Goal: Information Seeking & Learning: Learn about a topic

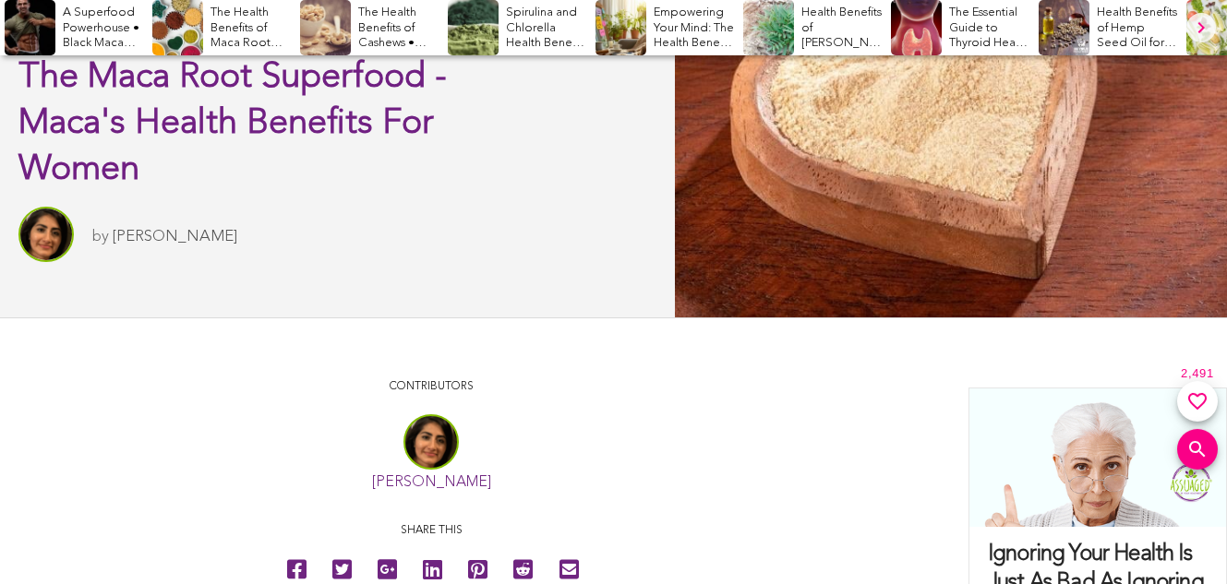
scroll to position [608, 0]
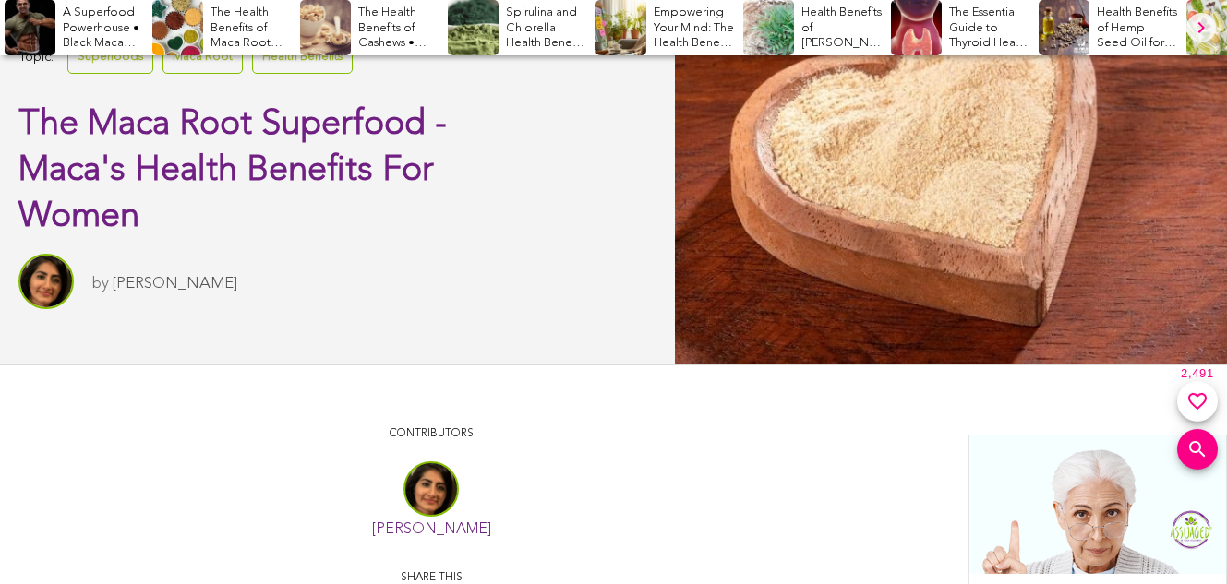
click at [161, 282] on link "[PERSON_NAME]" at bounding box center [175, 284] width 125 height 16
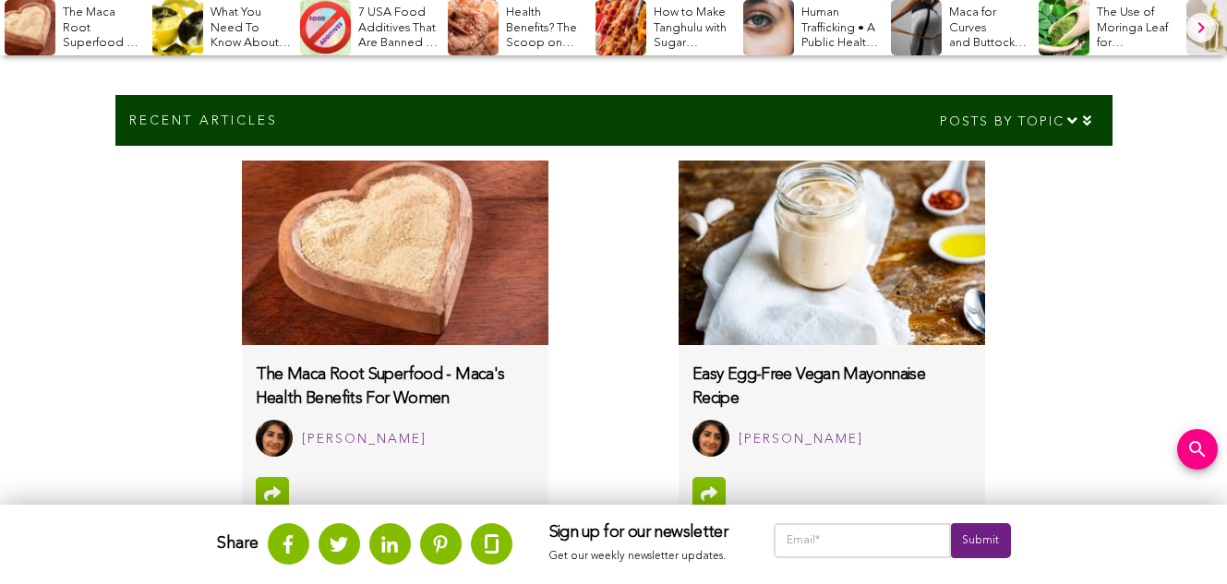
scroll to position [797, 0]
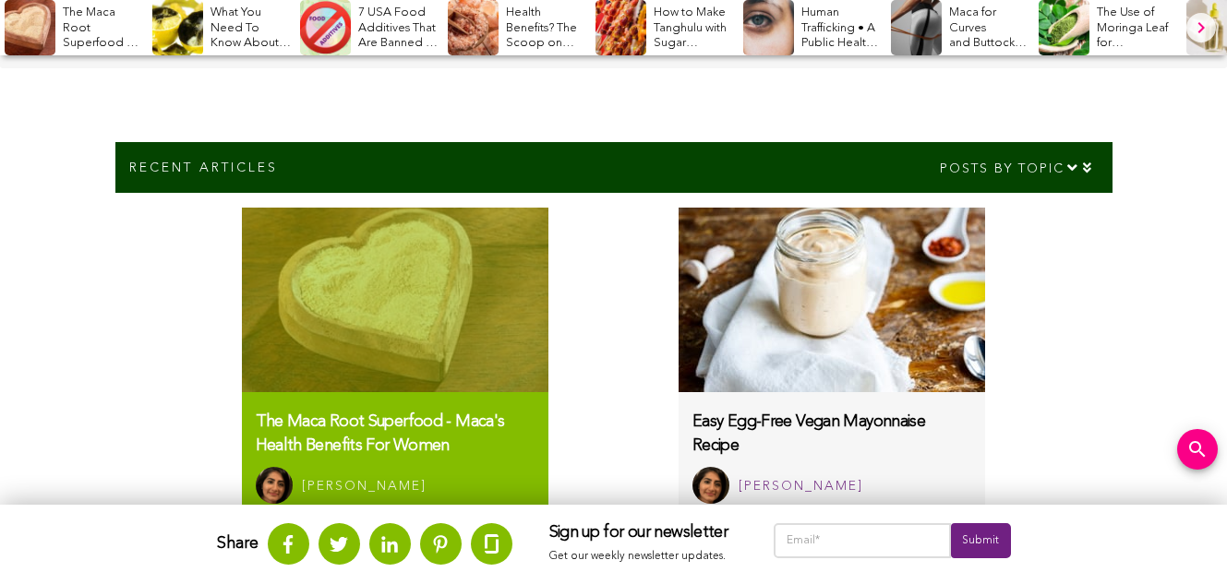
click at [394, 298] on img at bounding box center [395, 300] width 306 height 185
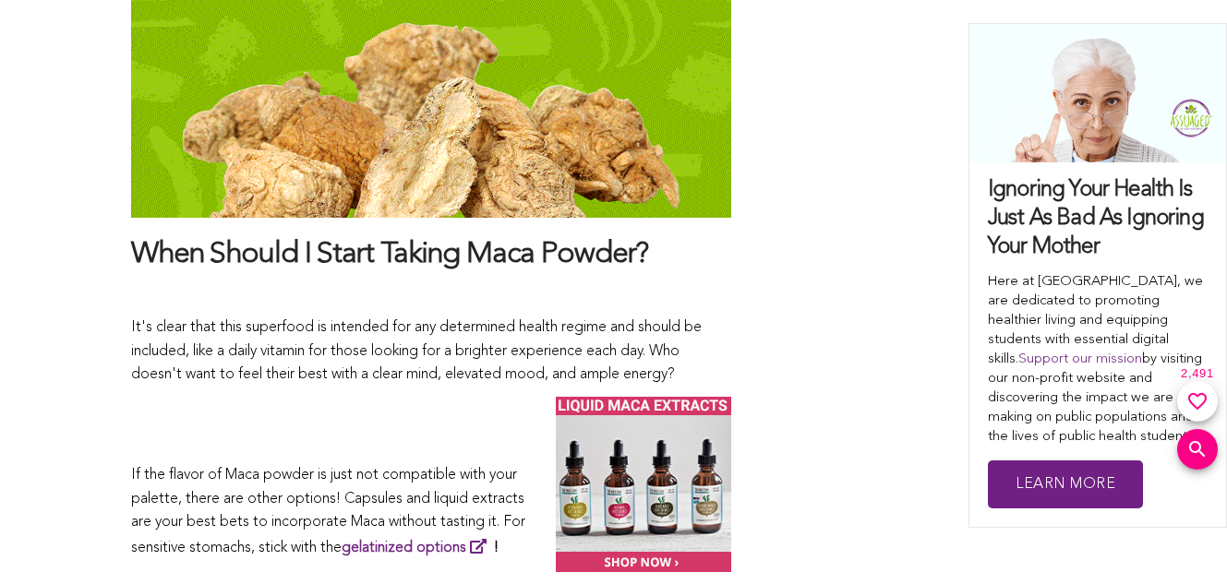
scroll to position [9977, 0]
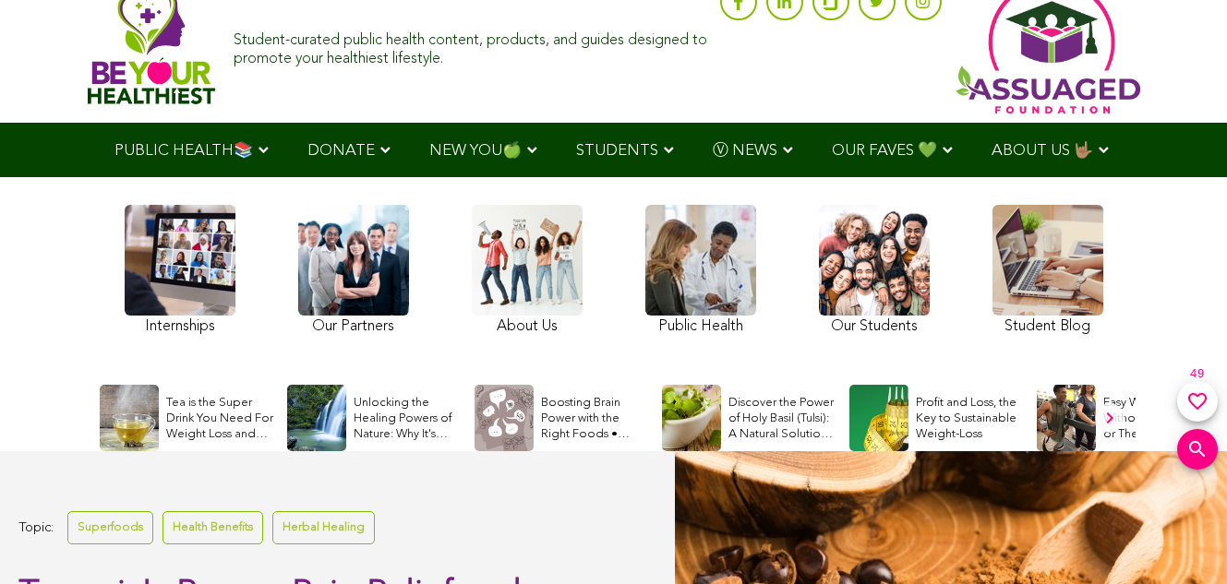
scroll to position [93, 0]
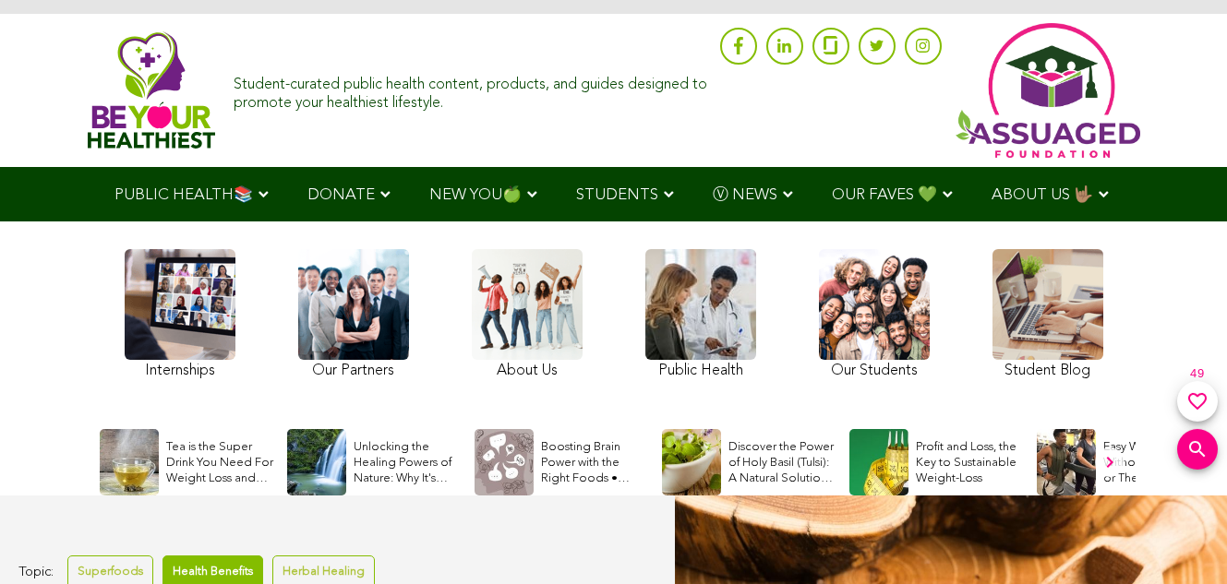
click at [210, 570] on link "Health Benefits" at bounding box center [212, 572] width 101 height 32
